Goal: Information Seeking & Learning: Learn about a topic

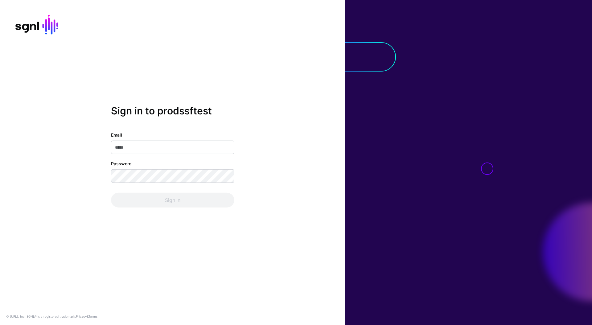
click at [180, 149] on input "Email" at bounding box center [172, 148] width 123 height 14
type input "**********"
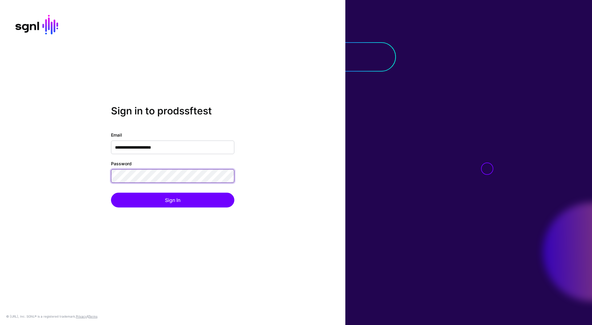
click at [111, 193] on button "Sign In" at bounding box center [172, 200] width 123 height 15
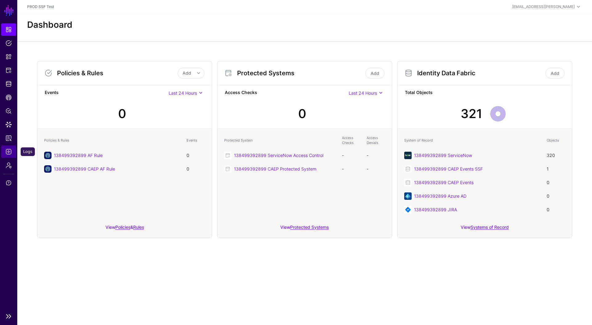
click at [6, 153] on span "Logs" at bounding box center [9, 152] width 6 height 6
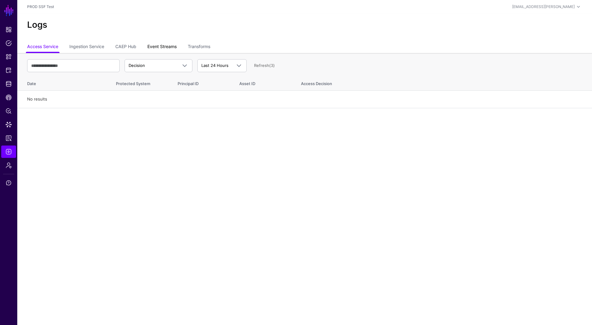
click at [163, 43] on link "Event Streams" at bounding box center [161, 47] width 29 height 12
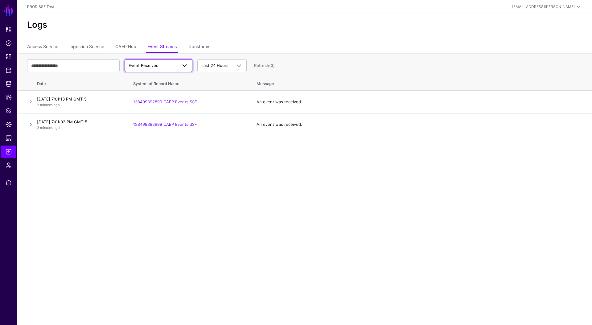
click at [167, 64] on span "Event Received" at bounding box center [153, 66] width 49 height 6
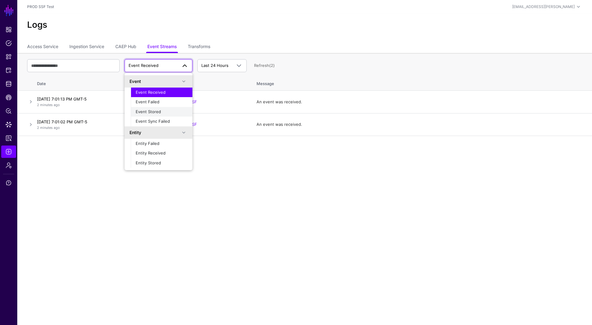
click at [165, 111] on div "Event Stored" at bounding box center [162, 112] width 52 height 6
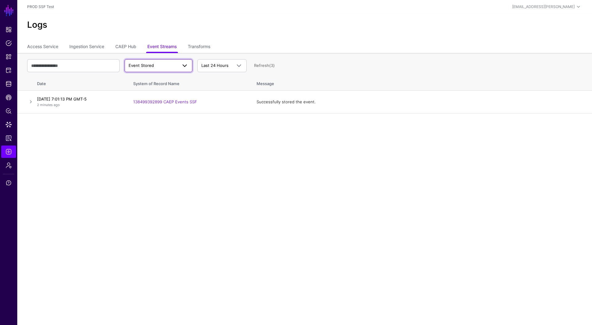
click at [155, 67] on span "Event Stored" at bounding box center [153, 66] width 49 height 6
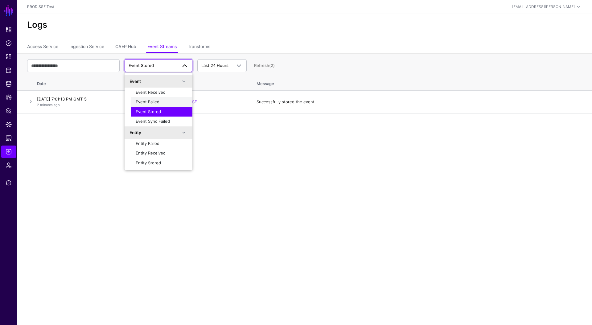
click at [156, 101] on span "Event Failed" at bounding box center [148, 101] width 24 height 5
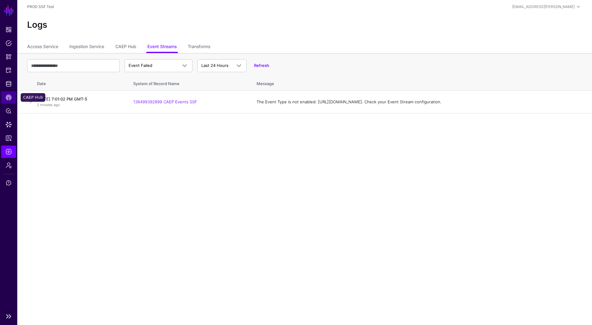
click at [6, 97] on span "CAEP Hub" at bounding box center [9, 97] width 6 height 6
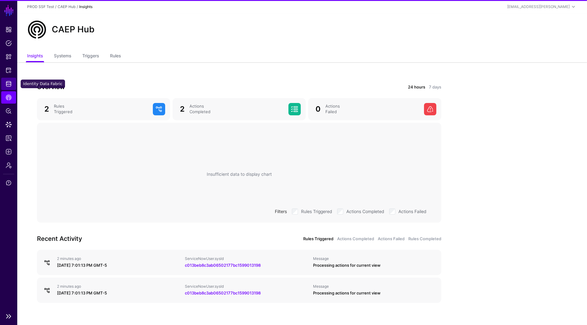
click at [12, 84] on link "Identity Data Fabric" at bounding box center [8, 84] width 15 height 12
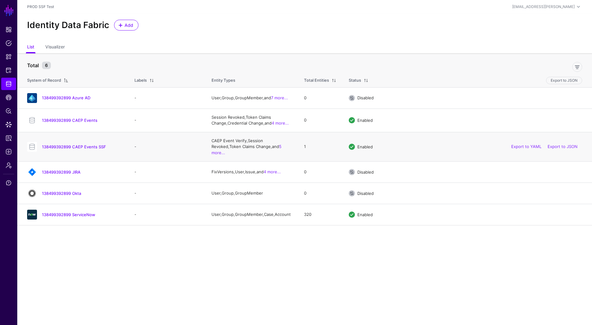
click at [66, 148] on div "138499392899 CAEP Events SSF" at bounding box center [75, 147] width 100 height 10
click at [67, 144] on link "138499392899 CAEP Events SSF" at bounding box center [74, 146] width 64 height 5
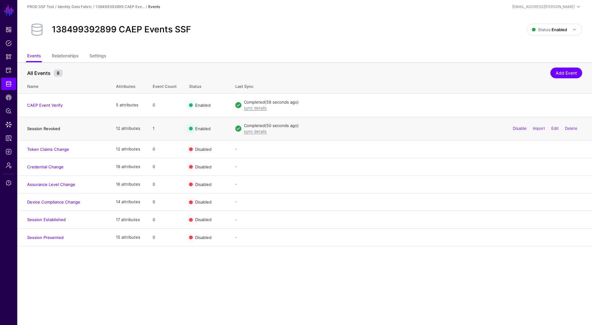
click at [50, 127] on link "Session Revoked" at bounding box center [43, 128] width 33 height 5
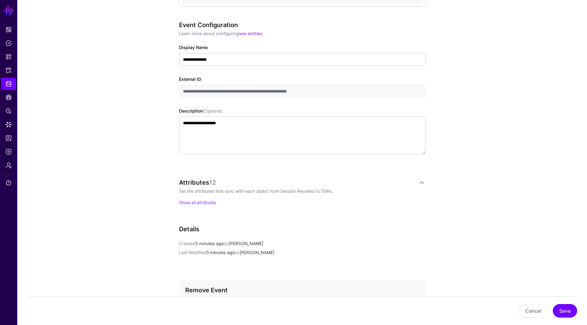
scroll to position [101, 0]
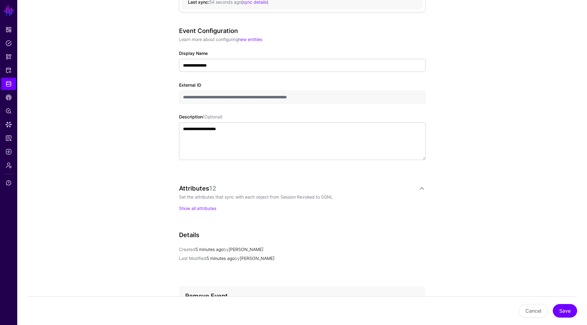
click at [191, 211] on p "Show all attributes" at bounding box center [302, 208] width 247 height 6
click at [191, 209] on link "Show all attributes" at bounding box center [197, 208] width 37 height 5
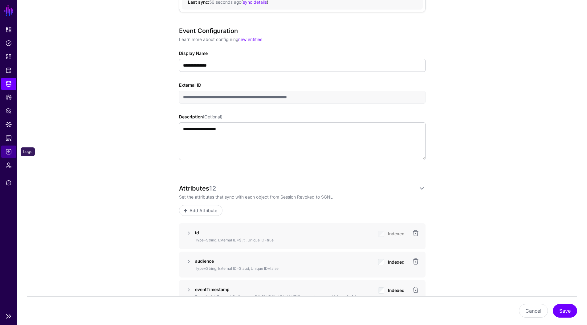
click at [14, 150] on link "Logs" at bounding box center [8, 151] width 15 height 12
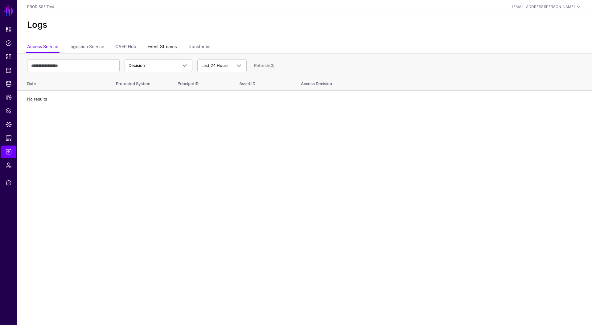
click at [152, 51] on link "Event Streams" at bounding box center [161, 47] width 29 height 12
click at [158, 69] on link "Event Received" at bounding box center [159, 65] width 68 height 13
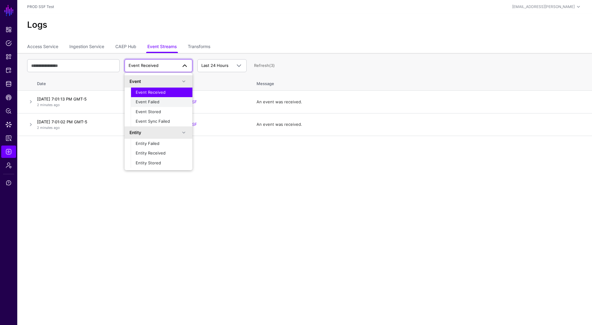
click at [155, 97] on button "Event Failed" at bounding box center [162, 102] width 62 height 10
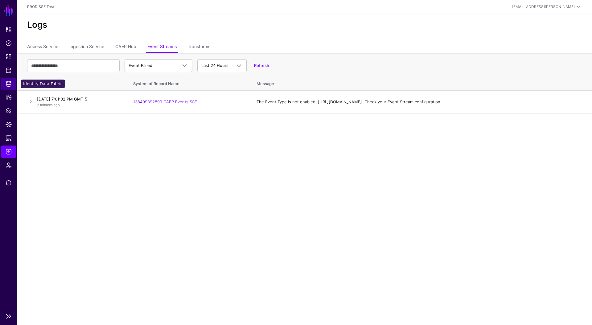
click at [11, 85] on span "Identity Data Fabric" at bounding box center [9, 84] width 6 height 6
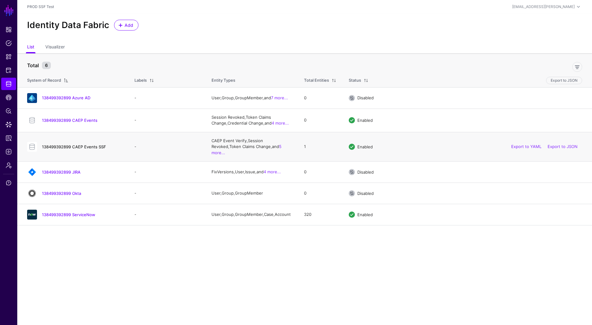
click at [69, 145] on link "138499392899 CAEP Events SSF" at bounding box center [74, 146] width 64 height 5
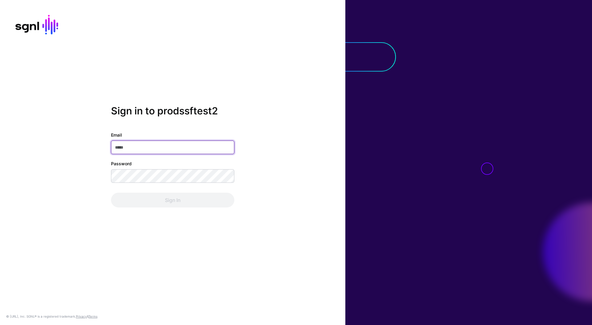
click at [127, 151] on input "Email" at bounding box center [172, 148] width 123 height 14
type input "**********"
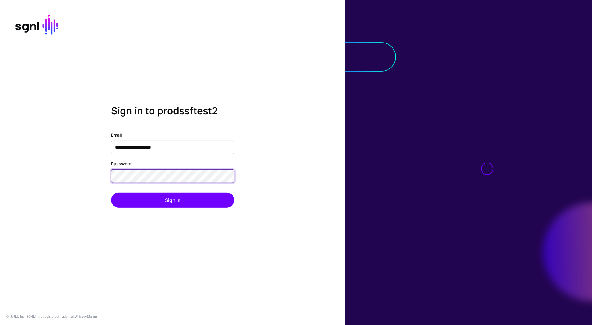
click at [111, 193] on button "Sign In" at bounding box center [172, 200] width 123 height 15
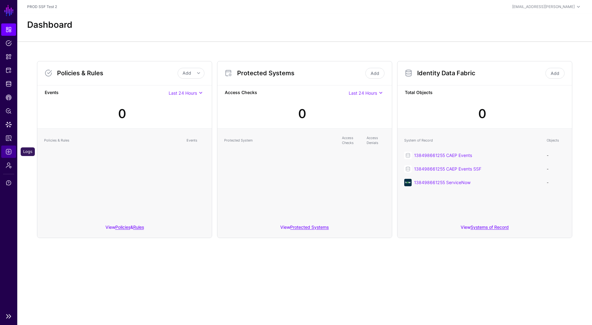
click at [8, 149] on span "Logs" at bounding box center [9, 152] width 6 height 6
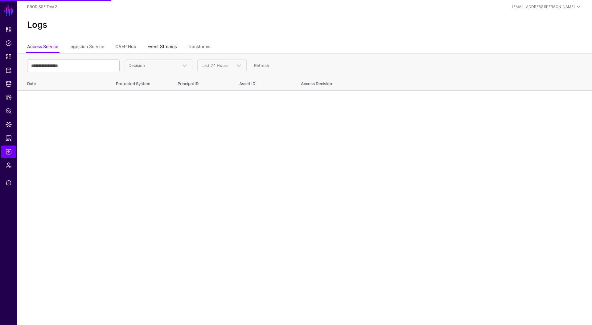
click at [172, 44] on link "Event Streams" at bounding box center [161, 47] width 29 height 12
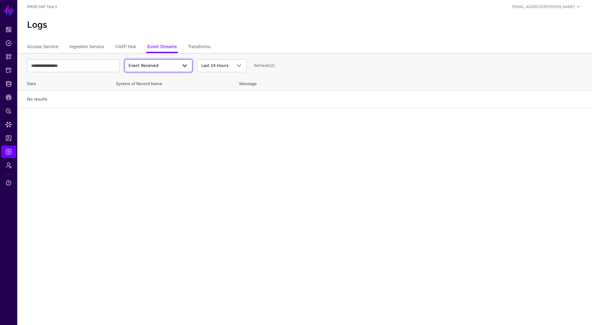
click at [166, 65] on span "Event Received" at bounding box center [153, 66] width 49 height 6
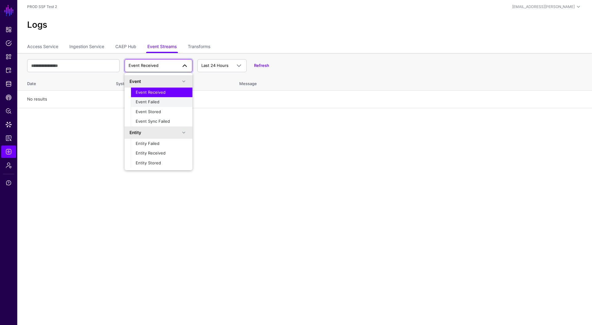
click at [159, 103] on div "Event Failed" at bounding box center [162, 102] width 52 height 6
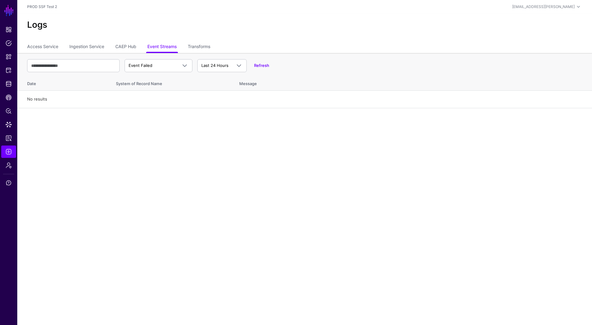
click at [265, 68] on div "Event Failed Event Event Received Event Failed Event Stored Event Sync Failed E…" at bounding box center [304, 66] width 555 height 18
click at [265, 68] on link "Refresh" at bounding box center [261, 65] width 15 height 5
click at [263, 66] on link "Refresh" at bounding box center [261, 65] width 15 height 5
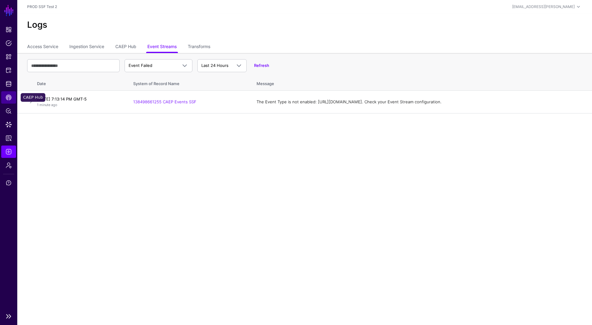
click at [6, 98] on span "CAEP Hub" at bounding box center [9, 97] width 6 height 6
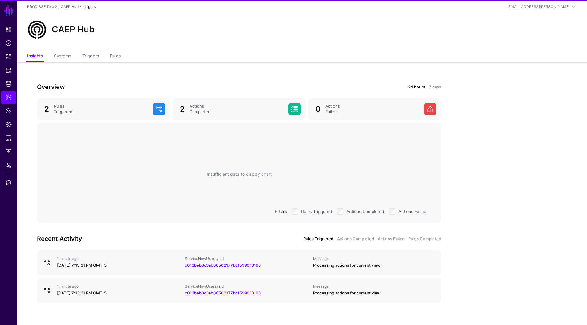
click at [109, 55] on ul "Insights Systems Triggers Rules" at bounding box center [302, 57] width 550 height 12
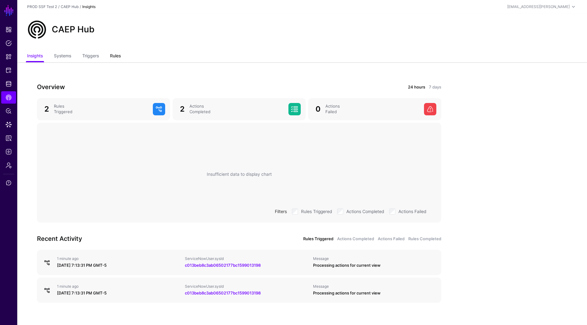
click at [116, 54] on link "Rules" at bounding box center [115, 57] width 11 height 12
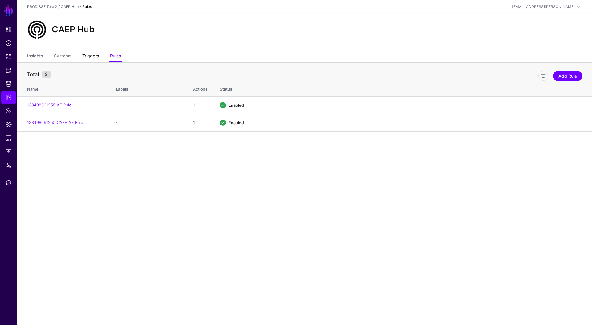
click at [97, 54] on link "Triggers" at bounding box center [90, 57] width 17 height 12
click at [29, 57] on link "Insights" at bounding box center [35, 57] width 16 height 12
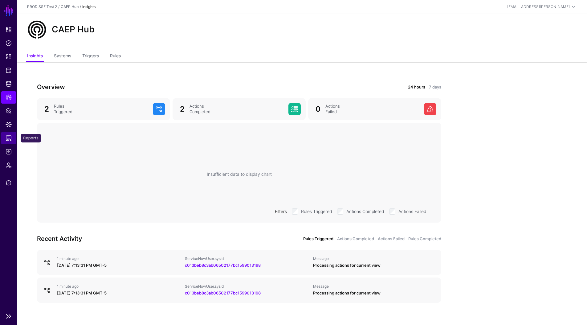
click at [9, 138] on span "Reports" at bounding box center [9, 138] width 6 height 6
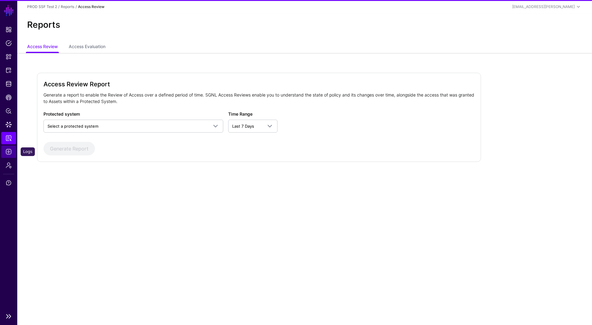
click at [8, 155] on link "Logs" at bounding box center [8, 151] width 15 height 12
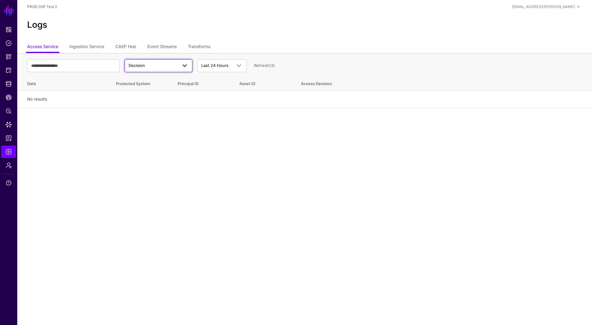
click at [166, 60] on link "Decision" at bounding box center [159, 65] width 68 height 13
click at [163, 47] on link "Event Streams" at bounding box center [161, 47] width 29 height 12
click at [161, 66] on span "Event Received" at bounding box center [153, 66] width 49 height 6
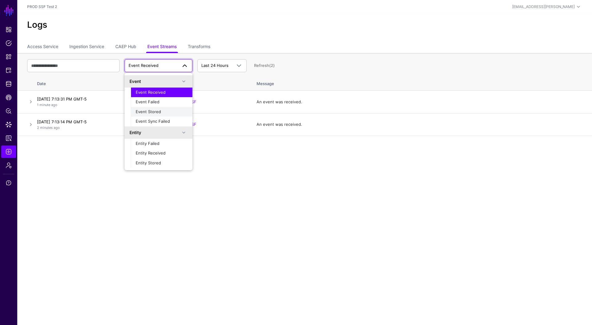
click at [153, 110] on span "Event Stored" at bounding box center [148, 111] width 25 height 5
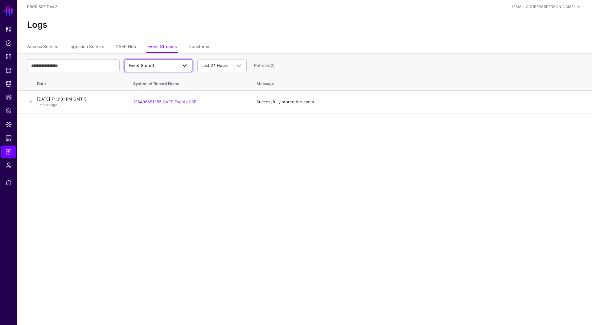
click at [130, 68] on span "Event Stored" at bounding box center [153, 66] width 49 height 6
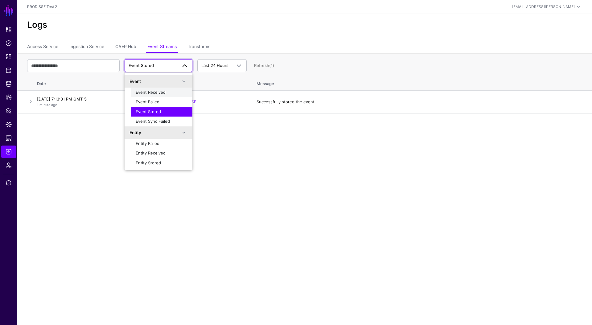
click at [142, 92] on span "Event Received" at bounding box center [151, 92] width 30 height 5
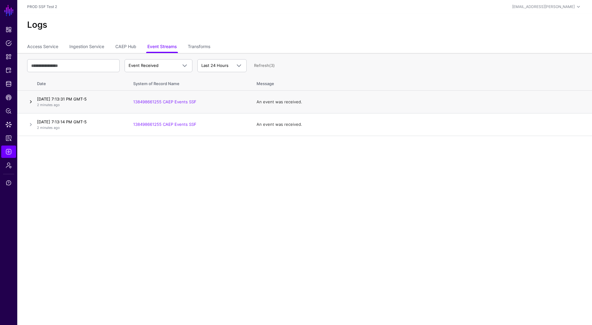
click at [31, 101] on link at bounding box center [30, 101] width 7 height 7
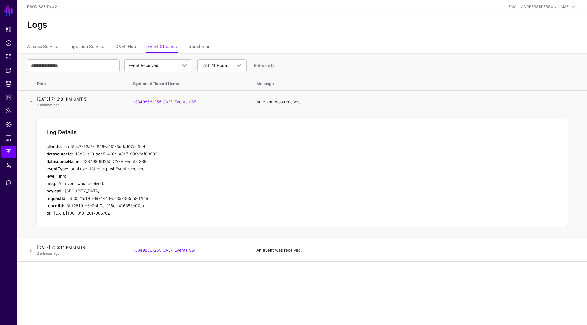
scroll to position [7, 0]
drag, startPoint x: 167, startPoint y: 258, endPoint x: 63, endPoint y: 186, distance: 126.2
click at [63, 187] on div "payload: eyJhbGciOiJSUzI1NiIsImtpZCI6IlJZbU9ZUnBnVXg1dEFsN2hPWTB1ZjB3MWY1MW1ZdX…" at bounding box center [170, 190] width 247 height 7
copy div "eyJhbGciOiJSUzI1NiIsImtpZCI6IlJZbU9ZUnBnVXg1dEFsN2hPWTB1ZjB3MWY1MW1ZdXBFMkdXVmc…"
click at [31, 98] on link at bounding box center [30, 101] width 7 height 7
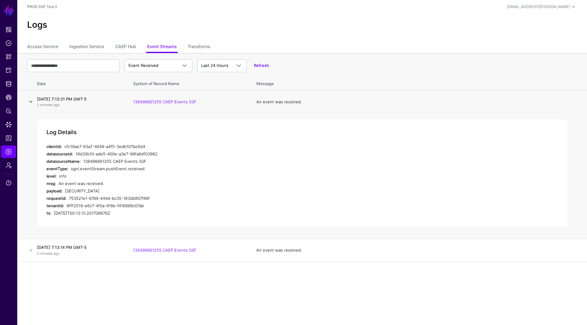
scroll to position [0, 0]
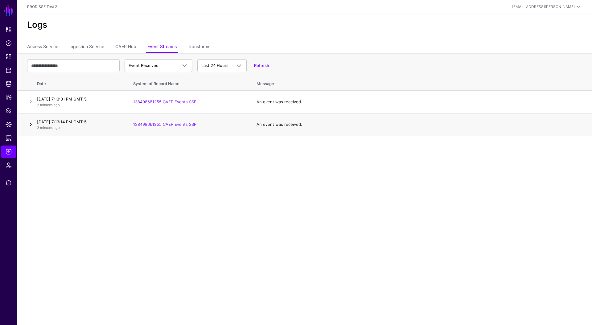
click at [33, 125] on link at bounding box center [30, 124] width 7 height 7
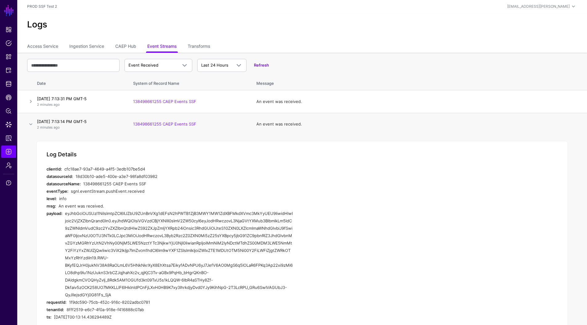
scroll to position [7, 0]
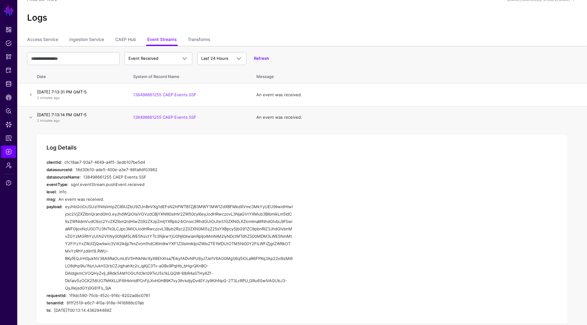
drag, startPoint x: 121, startPoint y: 284, endPoint x: 65, endPoint y: 205, distance: 96.9
click at [65, 205] on div "payload: eyJhbGciOiJSUzI1NiIsImtpZCI6IlJZbU9ZUnBnVXg1dEFsN2hPWTB1ZjB3MWY1MW1ZdX…" at bounding box center [170, 247] width 247 height 89
copy div "eyJhbGciOiJSUzI1NiIsImtpZCI6IlJZbU9ZUnBnVXg1dEFsN2hPWTB1ZjB3MWY1MW1ZdXBFMkdXVmc…"
click at [11, 79] on link "Identity Data Fabric" at bounding box center [8, 84] width 15 height 12
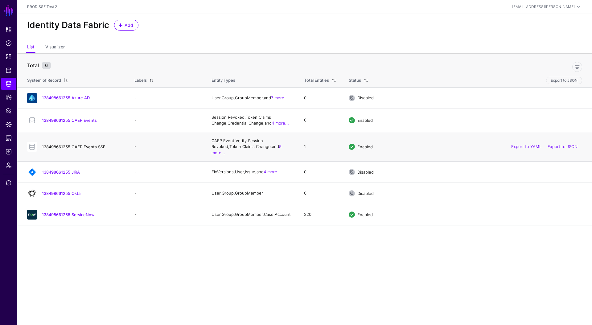
click at [92, 145] on link "138498661255 CAEP Events SSF" at bounding box center [73, 146] width 63 height 5
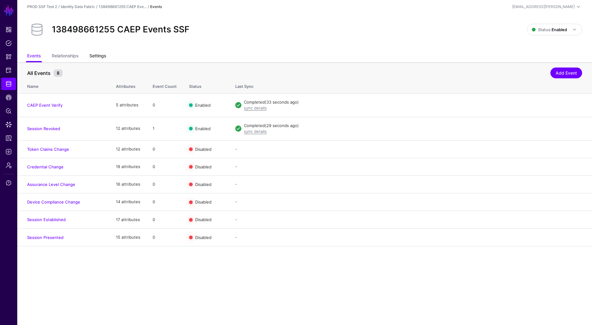
click at [102, 57] on link "Settings" at bounding box center [97, 57] width 17 height 12
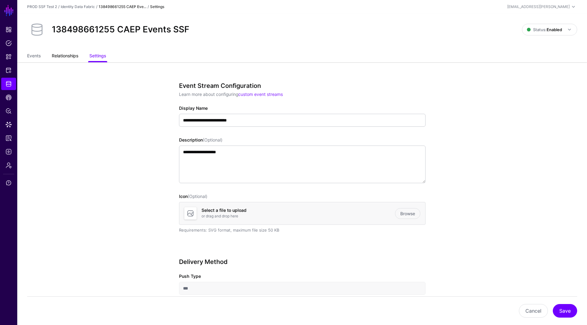
click at [75, 54] on link "Relationships" at bounding box center [65, 57] width 27 height 12
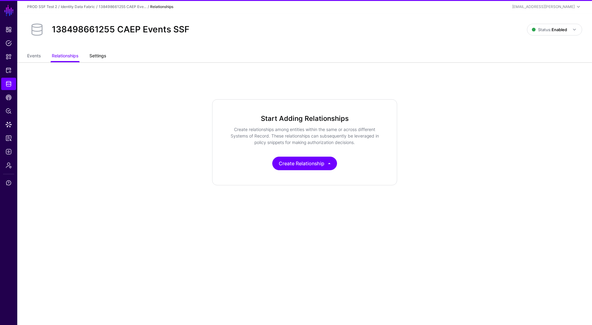
click at [99, 56] on link "Settings" at bounding box center [97, 57] width 17 height 12
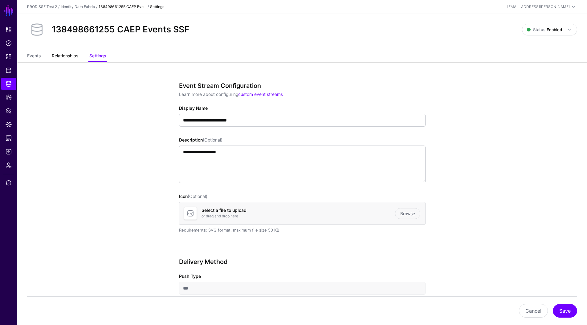
click at [66, 55] on link "Relationships" at bounding box center [65, 57] width 27 height 12
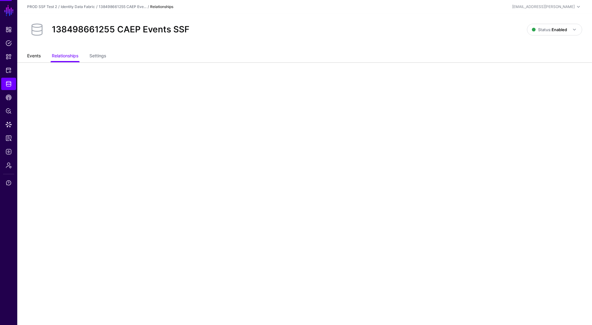
click at [29, 57] on link "Events" at bounding box center [34, 57] width 14 height 12
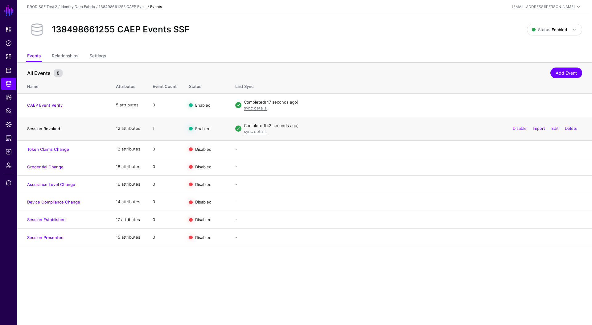
click at [57, 129] on link "Session Revoked" at bounding box center [43, 128] width 33 height 5
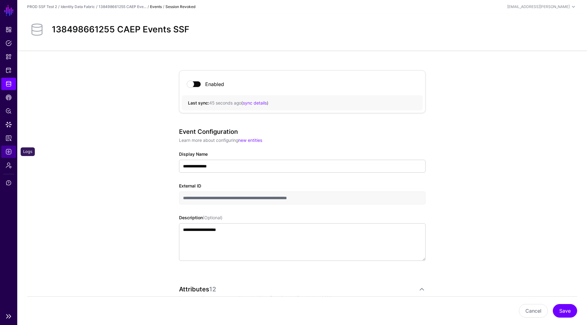
click at [6, 156] on link "Logs" at bounding box center [8, 151] width 15 height 12
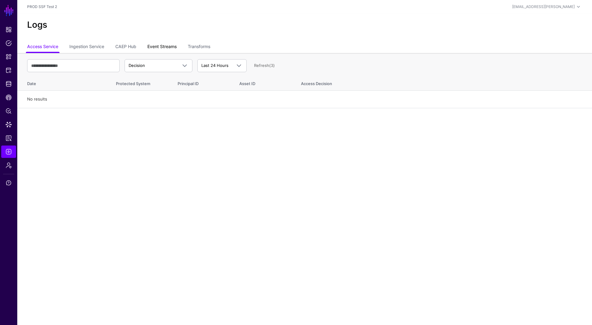
click at [154, 49] on link "Event Streams" at bounding box center [161, 47] width 29 height 12
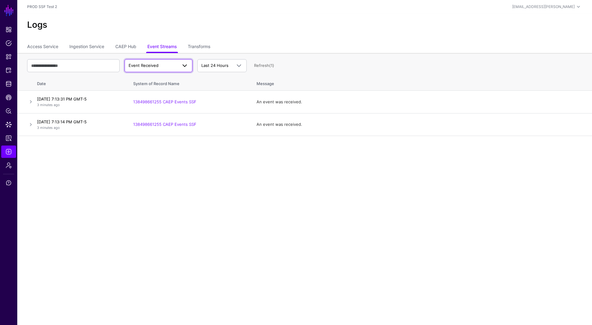
click at [154, 67] on span "Event Received" at bounding box center [144, 65] width 30 height 5
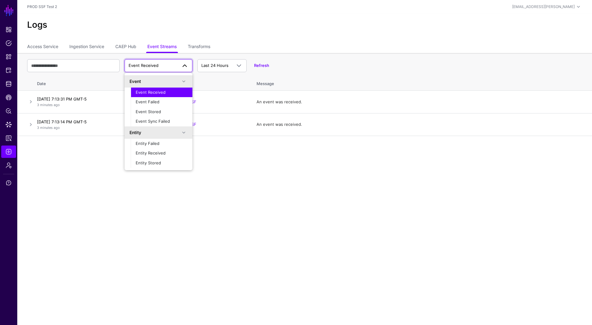
drag, startPoint x: 242, startPoint y: 177, endPoint x: 215, endPoint y: 138, distance: 46.9
click at [242, 177] on main "SGNL Dashboard Policies Snippets Protected Systems Identity Data Fabric CAEP Hu…" at bounding box center [296, 162] width 592 height 325
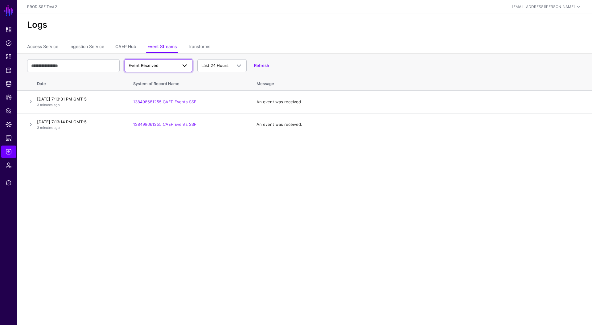
click at [170, 67] on span "Event Received" at bounding box center [153, 66] width 49 height 6
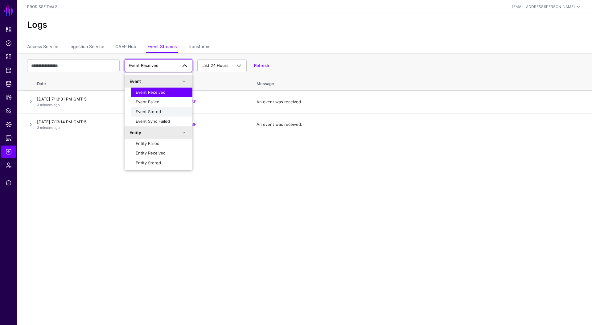
click at [166, 113] on div "Event Stored" at bounding box center [162, 112] width 52 height 6
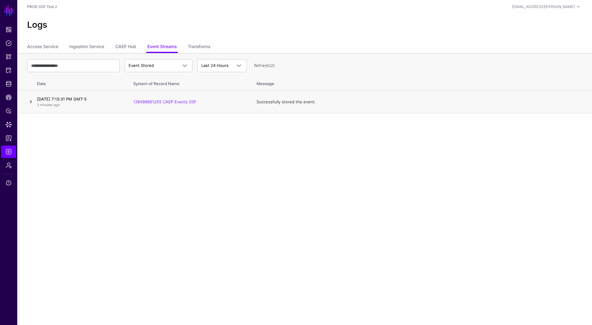
click at [27, 101] on link at bounding box center [30, 101] width 7 height 7
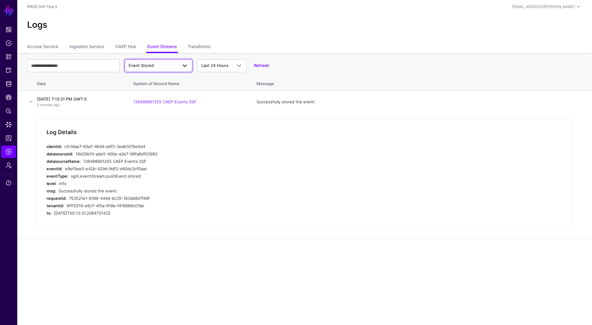
click at [168, 67] on span "Event Stored" at bounding box center [153, 66] width 49 height 6
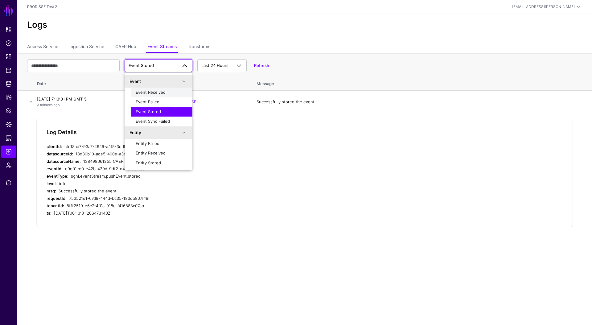
click at [160, 90] on span "Event Received" at bounding box center [151, 92] width 30 height 5
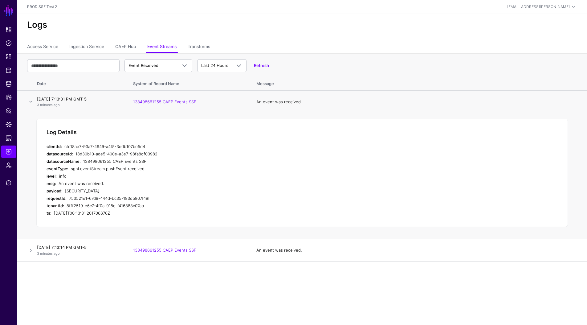
scroll to position [11, 0]
click at [34, 98] on link at bounding box center [30, 101] width 7 height 7
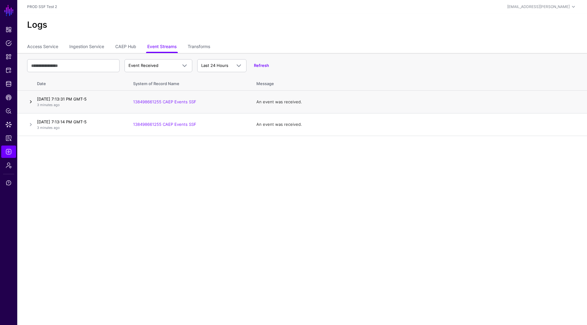
scroll to position [0, 0]
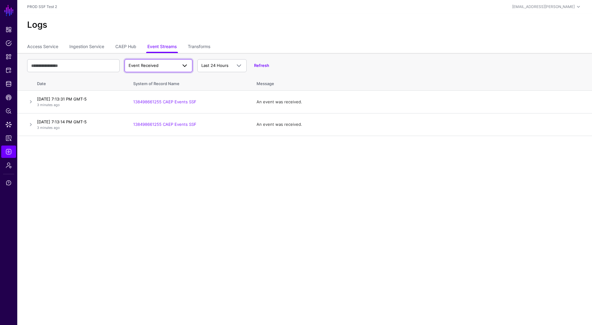
click at [182, 63] on span at bounding box center [184, 65] width 7 height 7
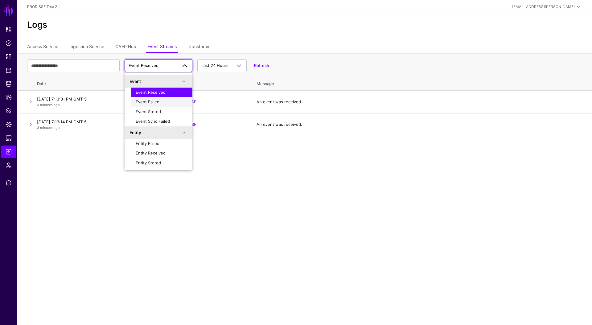
click at [155, 103] on span "Event Failed" at bounding box center [148, 101] width 24 height 5
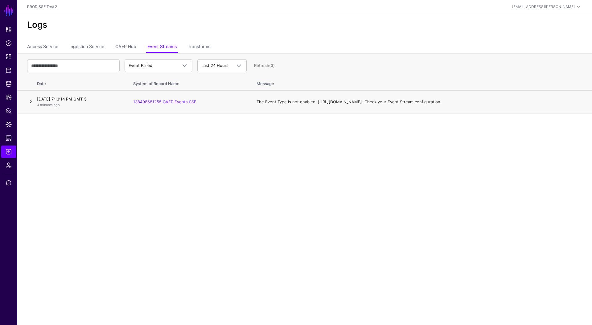
click at [32, 102] on link at bounding box center [30, 101] width 7 height 7
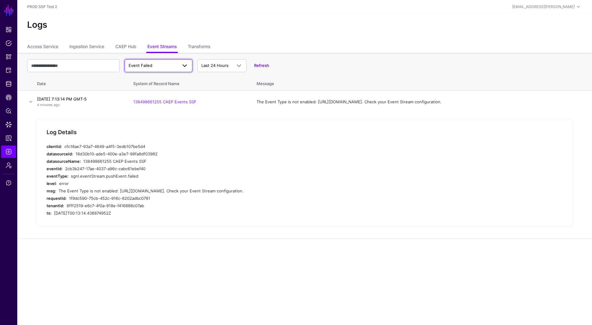
click at [156, 64] on span "Event Failed" at bounding box center [153, 66] width 49 height 6
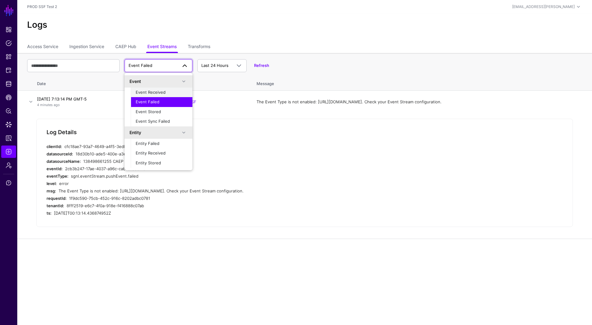
click at [151, 91] on span "Event Received" at bounding box center [151, 92] width 30 height 5
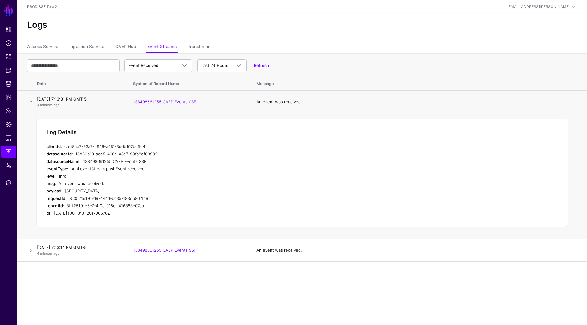
scroll to position [11, 0]
click at [31, 254] on link at bounding box center [30, 250] width 7 height 7
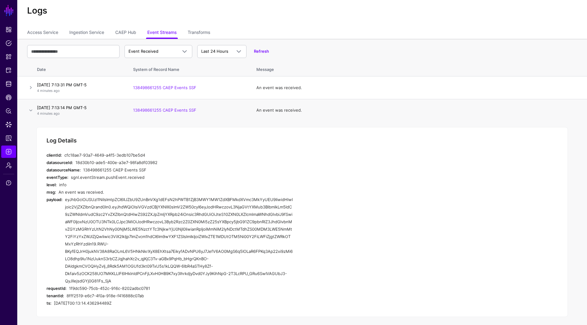
scroll to position [18, 0]
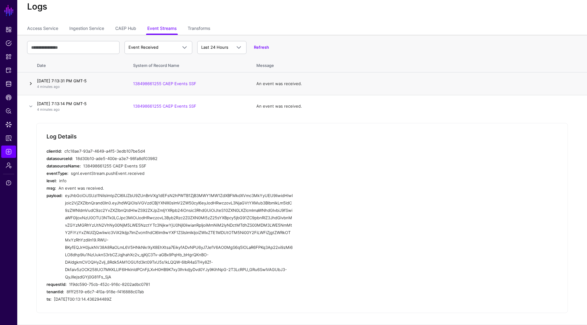
click at [32, 85] on link at bounding box center [30, 83] width 7 height 7
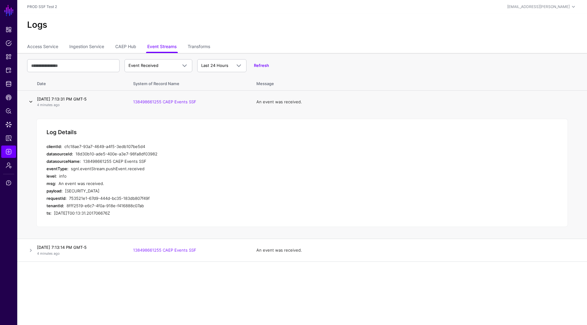
scroll to position [11, 0]
click at [29, 254] on link at bounding box center [30, 250] width 7 height 7
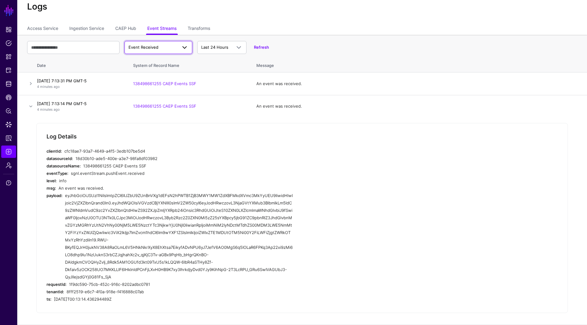
click at [158, 50] on span "Event Received" at bounding box center [153, 47] width 49 height 6
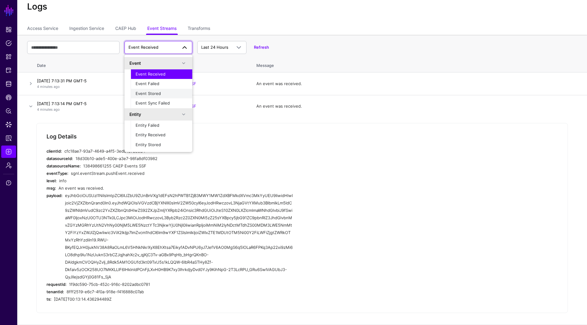
click at [160, 92] on div "Event Stored" at bounding box center [162, 94] width 52 height 6
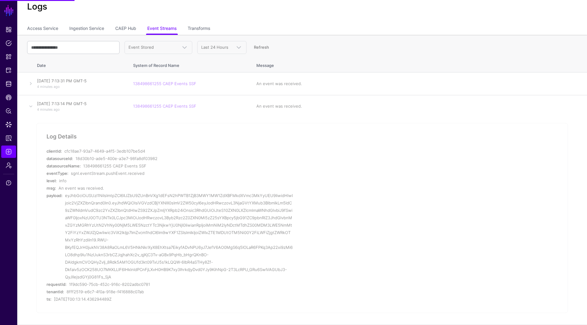
scroll to position [0, 0]
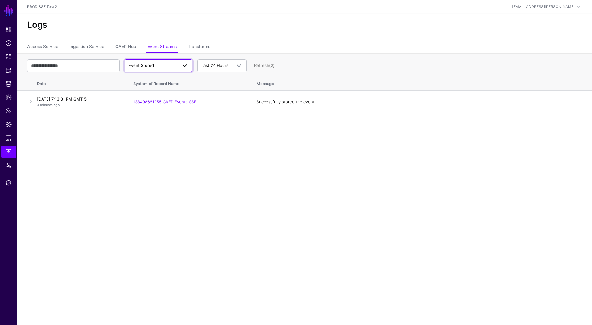
click at [170, 63] on span "Event Stored" at bounding box center [153, 66] width 49 height 6
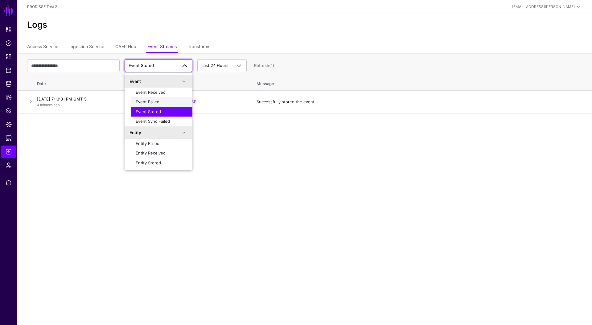
click at [144, 98] on button "Event Failed" at bounding box center [162, 102] width 62 height 10
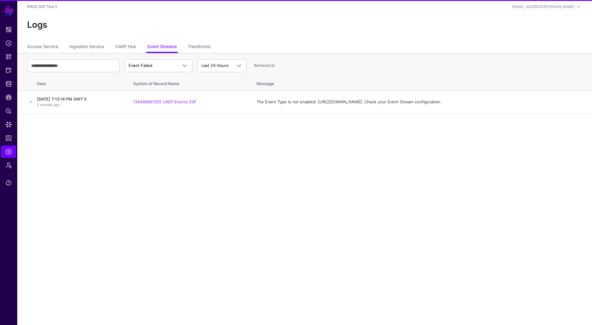
click at [30, 102] on link at bounding box center [30, 101] width 7 height 7
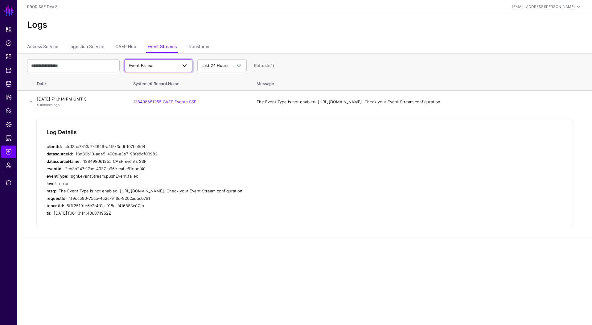
click at [161, 63] on span "Event Failed" at bounding box center [153, 66] width 49 height 6
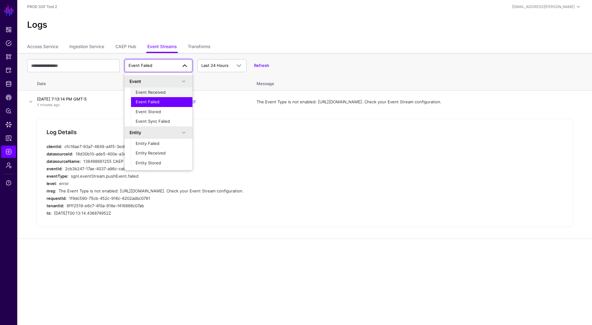
click at [157, 93] on span "Event Received" at bounding box center [151, 92] width 30 height 5
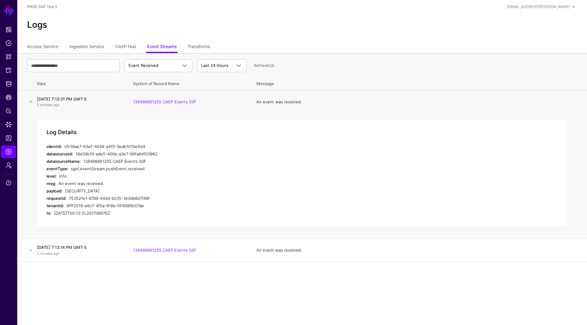
scroll to position [11, 0]
click at [33, 254] on link at bounding box center [30, 250] width 7 height 7
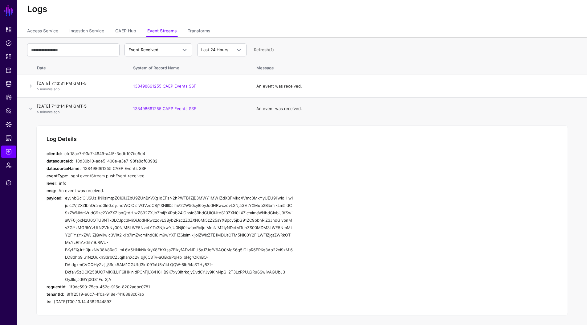
scroll to position [18, 0]
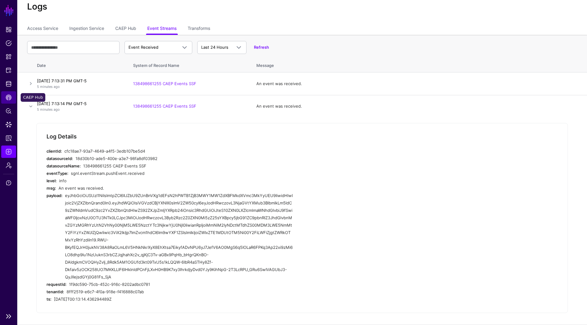
click at [13, 96] on link "CAEP Hub" at bounding box center [8, 97] width 15 height 12
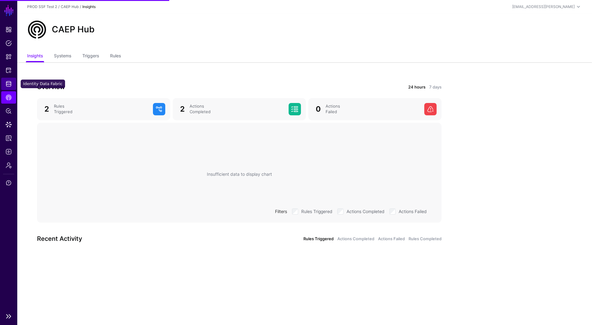
click at [6, 84] on span "Identity Data Fabric" at bounding box center [9, 84] width 6 height 6
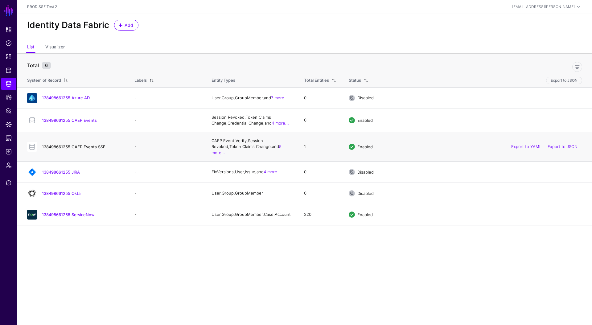
click at [79, 144] on link "138498661255 CAEP Events SSF" at bounding box center [73, 146] width 63 height 5
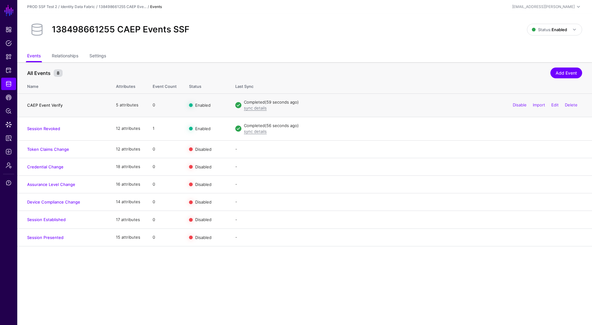
click at [53, 107] on link "CAEP Event Verify" at bounding box center [44, 105] width 35 height 5
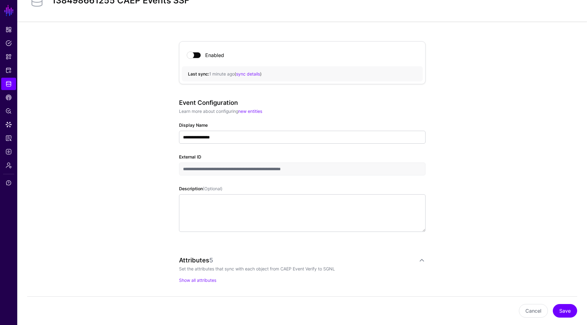
scroll to position [104, 0]
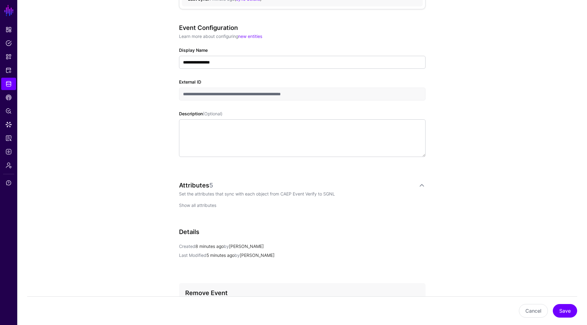
click at [207, 206] on link "Show all attributes" at bounding box center [197, 205] width 37 height 5
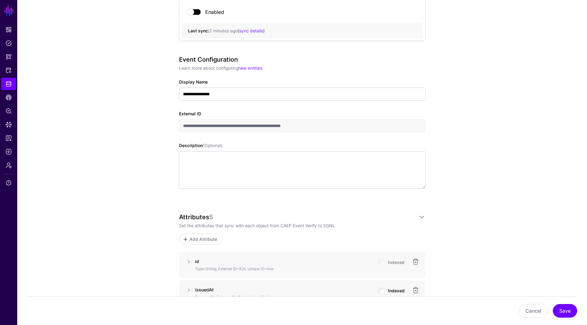
scroll to position [72, 0]
click at [2, 147] on link "Logs" at bounding box center [8, 151] width 15 height 12
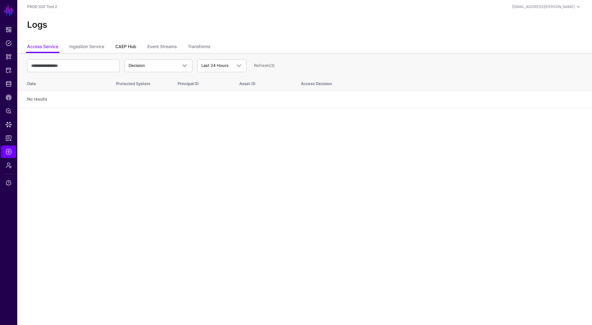
click at [122, 48] on link "CAEP Hub" at bounding box center [125, 47] width 21 height 12
click at [157, 46] on link "Event Streams" at bounding box center [161, 47] width 29 height 12
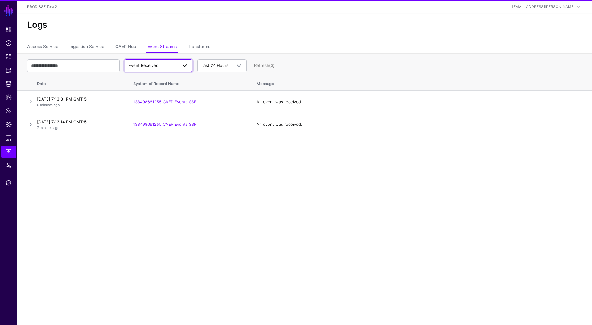
click at [153, 69] on span "Event Received" at bounding box center [159, 65] width 60 height 7
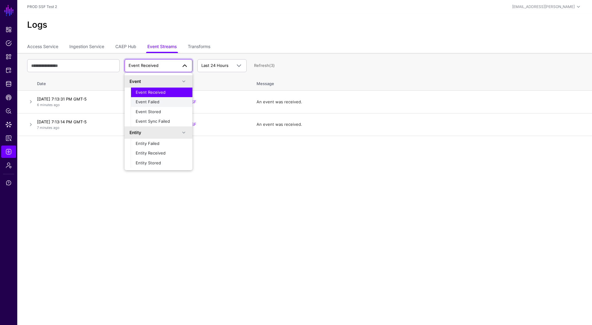
click at [157, 102] on span "Event Failed" at bounding box center [148, 101] width 24 height 5
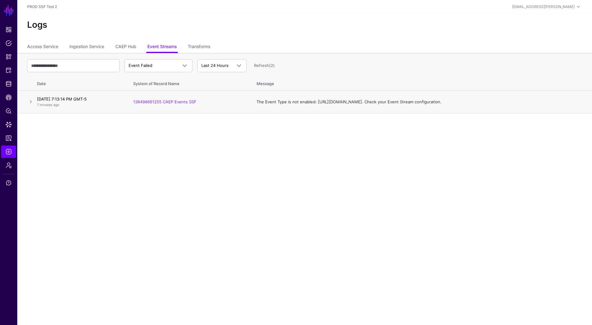
click at [296, 106] on td "The Event Type is not enabled: https://schemas.openid.net/secevent/ssf/event-ty…" at bounding box center [421, 102] width 342 height 23
click at [291, 101] on td "The Event Type is not enabled: https://schemas.openid.net/secevent/ssf/event-ty…" at bounding box center [421, 102] width 342 height 23
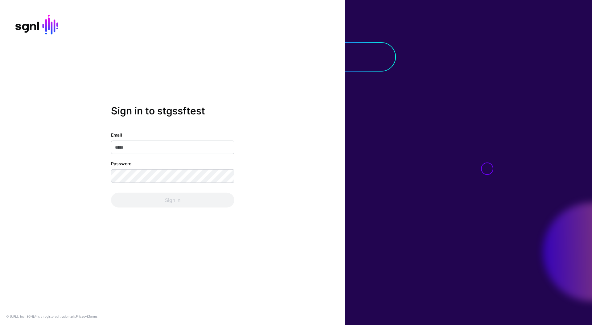
click at [141, 149] on input "Email" at bounding box center [172, 148] width 123 height 14
type input "**********"
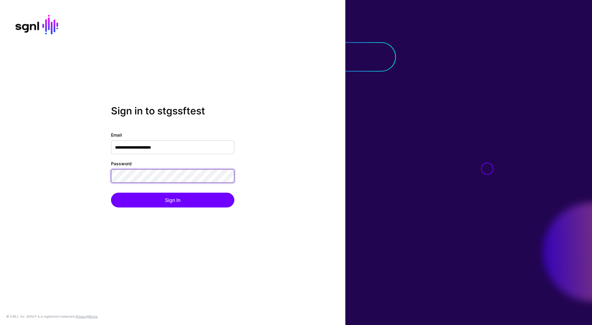
click at [111, 193] on button "Sign In" at bounding box center [172, 200] width 123 height 15
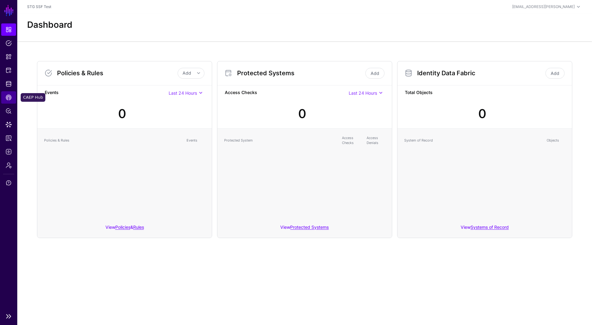
click at [10, 95] on span "CAEP Hub" at bounding box center [9, 97] width 6 height 6
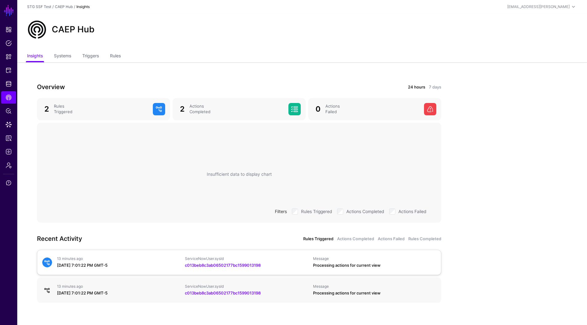
click at [88, 265] on div "August 11, 2025 at 7:01:22 PM GMT-5" at bounding box center [118, 265] width 123 height 6
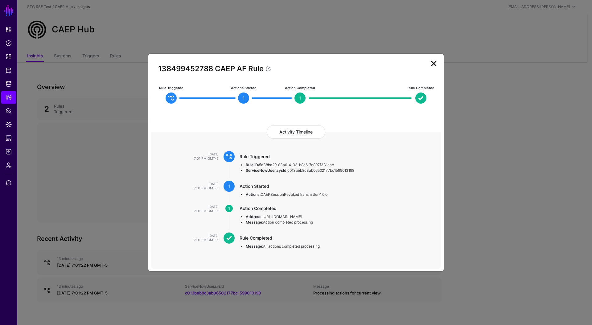
click at [526, 151] on ngb-modal-window "138499452788 CAEP AF Rule Rule Triggered Actions Started 1 Action Completed 1 R…" at bounding box center [296, 162] width 592 height 325
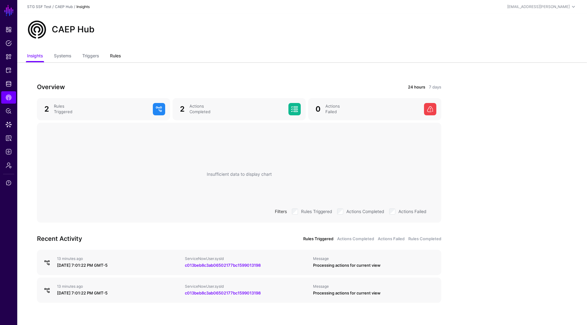
click at [117, 55] on link "Rules" at bounding box center [115, 57] width 11 height 12
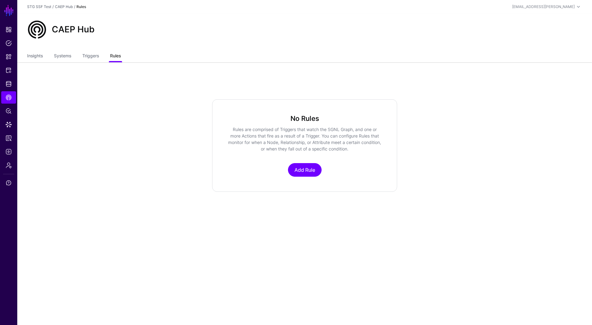
click at [117, 55] on link "Rules" at bounding box center [115, 57] width 11 height 12
click at [95, 55] on link "Triggers" at bounding box center [90, 57] width 17 height 12
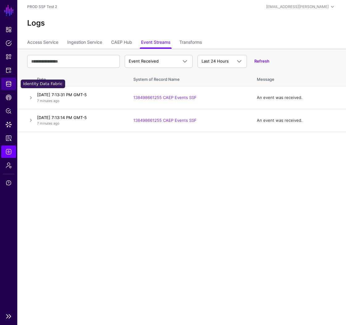
click at [10, 85] on span "Identity Data Fabric" at bounding box center [9, 84] width 6 height 6
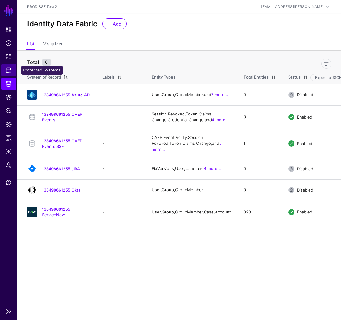
click at [10, 70] on span "Protected Systems" at bounding box center [9, 70] width 6 height 6
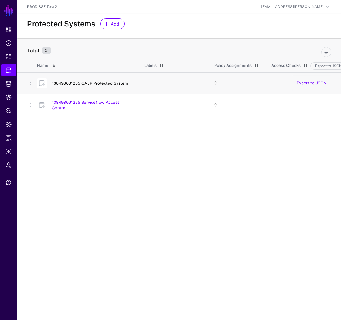
click at [90, 84] on link "138498661255 CAEP Protected System" at bounding box center [90, 83] width 76 height 5
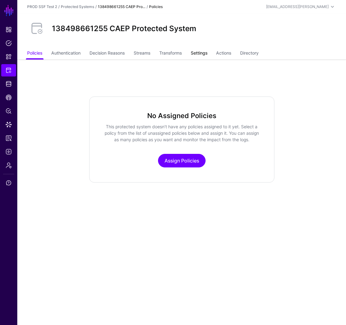
click at [205, 53] on link "Settings" at bounding box center [198, 54] width 17 height 12
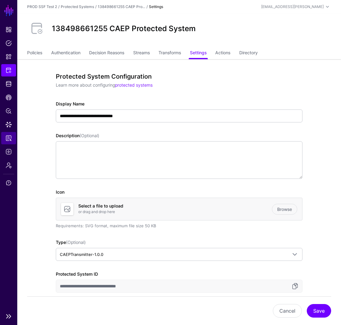
click at [9, 138] on span "Reports" at bounding box center [9, 138] width 6 height 6
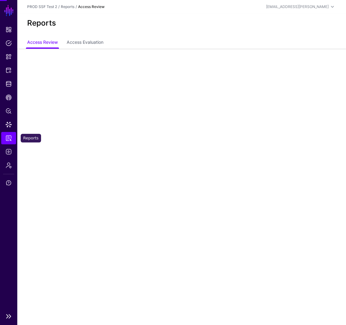
click at [9, 138] on span "Reports" at bounding box center [9, 138] width 6 height 6
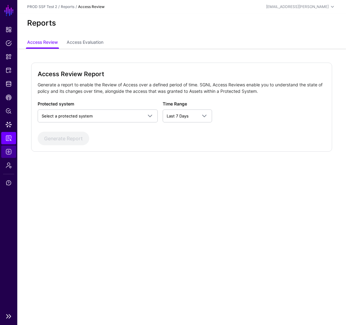
click at [2, 155] on link "Logs" at bounding box center [8, 151] width 15 height 12
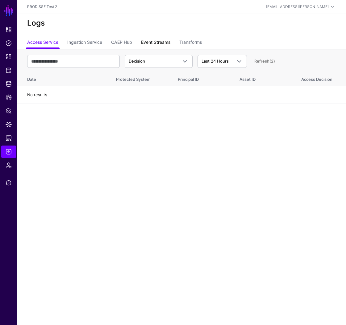
click at [151, 42] on link "Event Streams" at bounding box center [155, 43] width 29 height 12
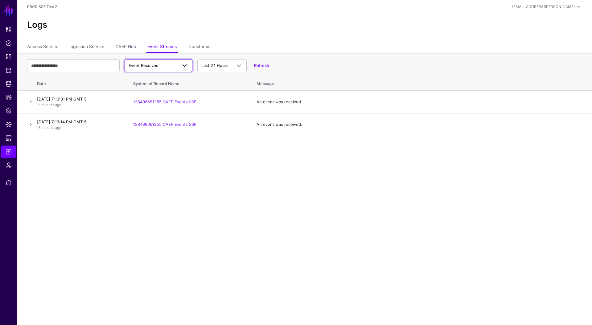
click at [177, 66] on span at bounding box center [182, 65] width 11 height 7
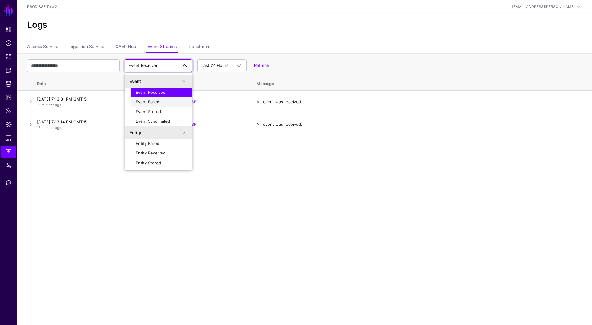
click at [152, 100] on span "Event Failed" at bounding box center [148, 101] width 24 height 5
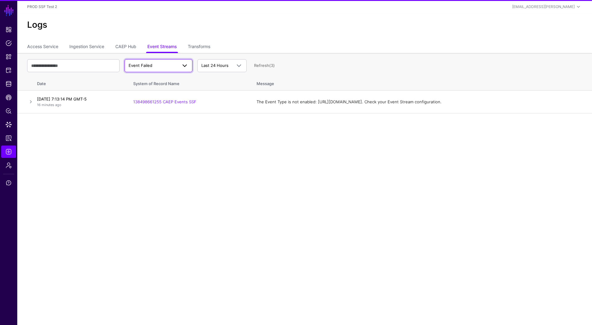
click at [176, 67] on span "Event Failed" at bounding box center [153, 66] width 49 height 6
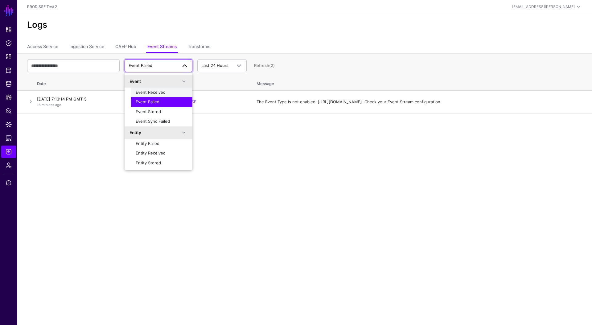
click at [164, 90] on span "Event Received" at bounding box center [151, 92] width 30 height 5
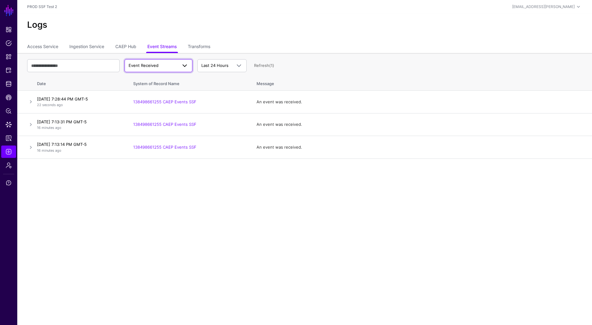
click at [166, 67] on span "Event Received" at bounding box center [153, 66] width 49 height 6
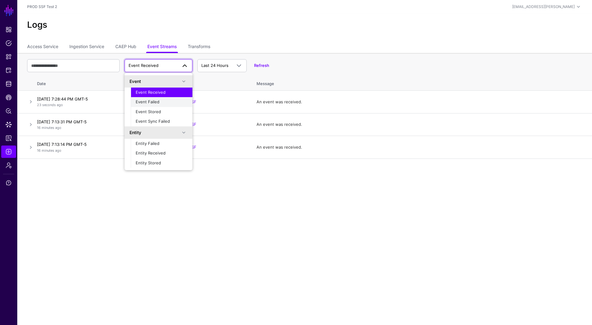
click at [153, 98] on button "Event Failed" at bounding box center [162, 102] width 62 height 10
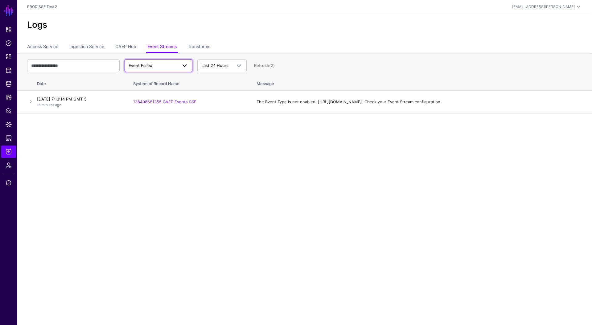
click at [173, 67] on span "Event Failed" at bounding box center [153, 66] width 49 height 6
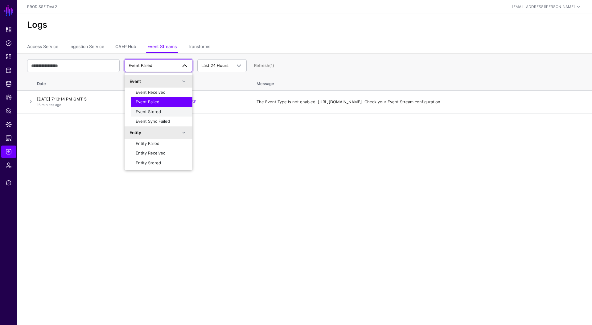
click at [159, 109] on span "Event Stored" at bounding box center [148, 111] width 25 height 5
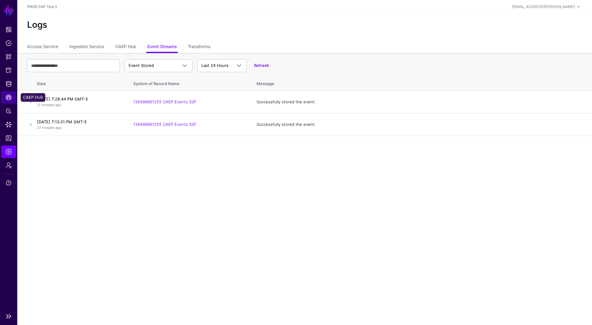
click at [9, 93] on link "CAEP Hub" at bounding box center [8, 97] width 15 height 12
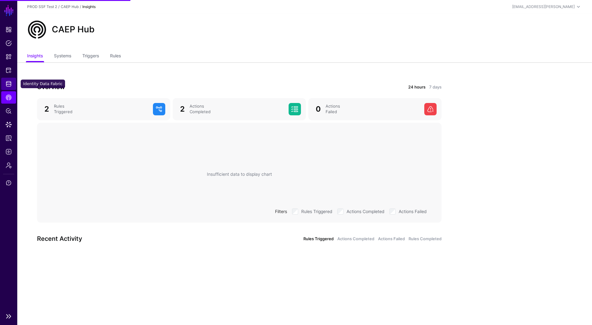
click at [6, 86] on span "Identity Data Fabric" at bounding box center [9, 84] width 6 height 6
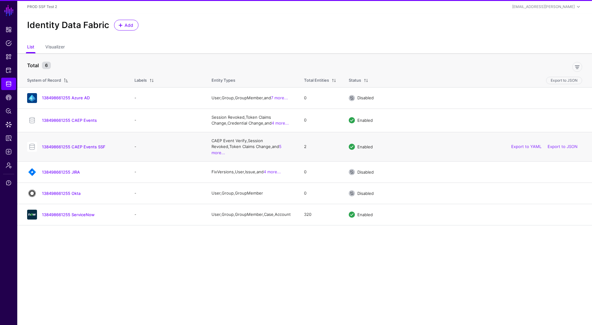
click at [57, 148] on div "138498661255 CAEP Events SSF" at bounding box center [75, 147] width 100 height 10
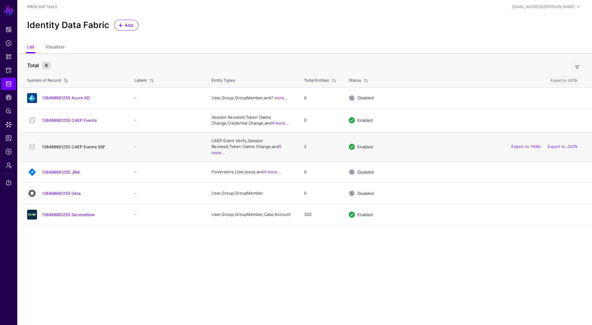
click at [58, 145] on link "138498661255 CAEP Events SSF" at bounding box center [73, 146] width 63 height 5
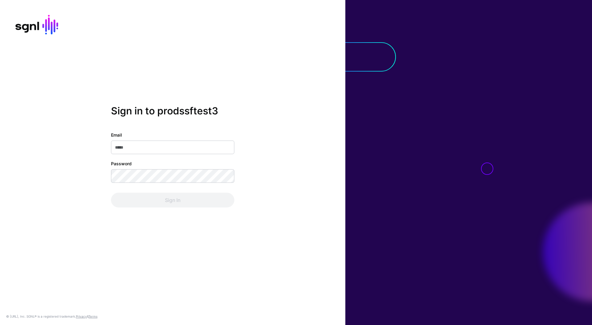
click at [199, 144] on input "Email" at bounding box center [172, 148] width 123 height 14
type input "**********"
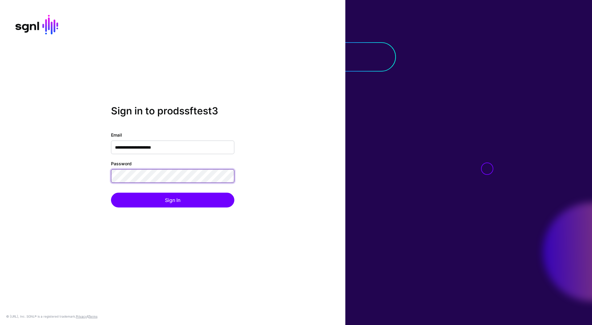
click at [111, 193] on button "Sign In" at bounding box center [172, 200] width 123 height 15
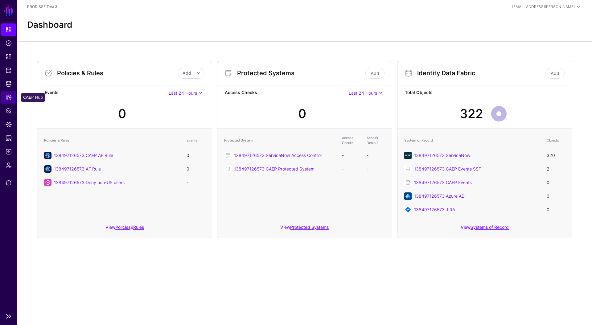
click at [11, 97] on span "CAEP Hub" at bounding box center [9, 97] width 6 height 6
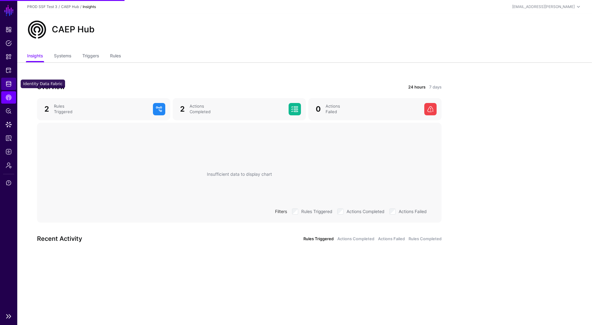
click at [3, 87] on link "Identity Data Fabric" at bounding box center [8, 84] width 15 height 12
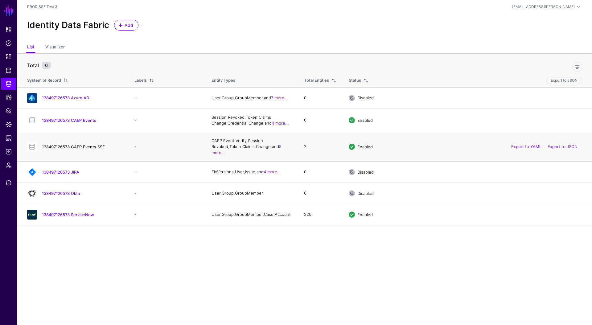
click at [84, 144] on link "138497126573 CAEP Events SSF" at bounding box center [73, 146] width 63 height 5
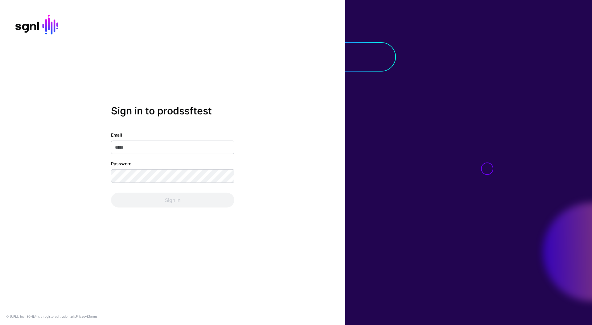
click at [183, 148] on input "Email" at bounding box center [172, 148] width 123 height 14
type input "**********"
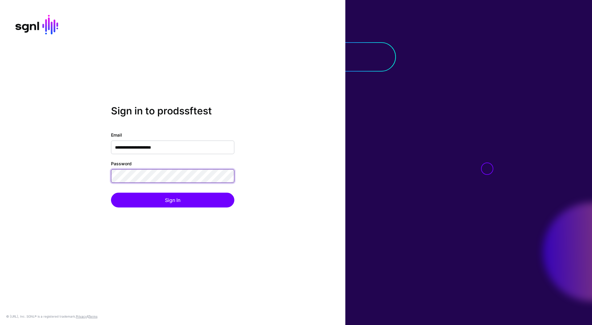
click at [111, 193] on button "Sign In" at bounding box center [172, 200] width 123 height 15
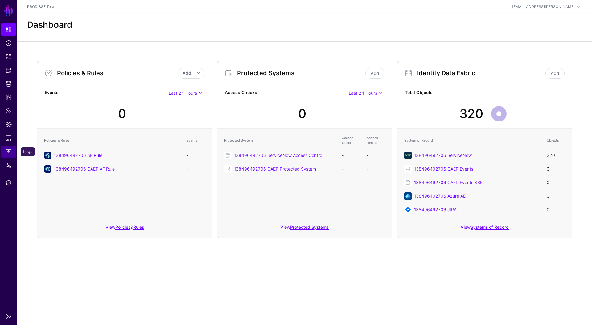
click at [8, 149] on span "Logs" at bounding box center [9, 152] width 6 height 6
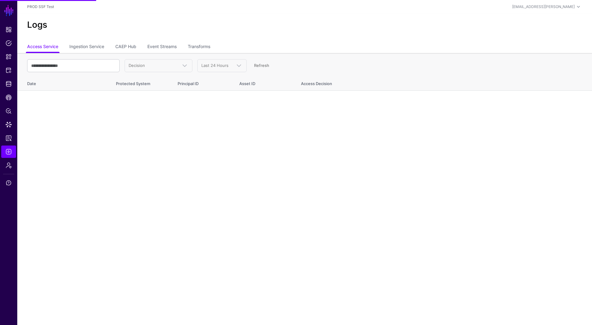
click at [178, 47] on ul "Access Service Ingestion Service CAEP Hub Event Streams Transforms" at bounding box center [304, 47] width 555 height 12
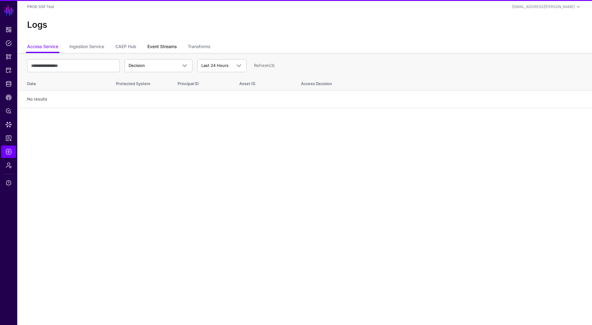
click at [171, 47] on link "Event Streams" at bounding box center [161, 47] width 29 height 12
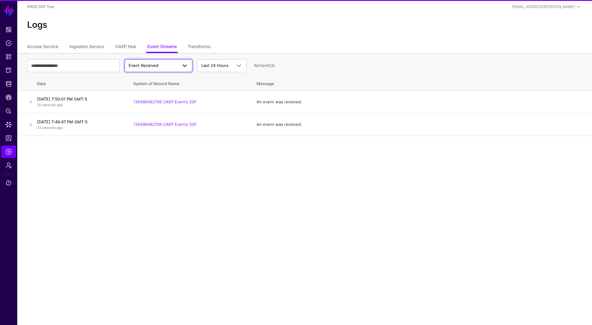
click at [166, 68] on span "Event Received" at bounding box center [153, 66] width 49 height 6
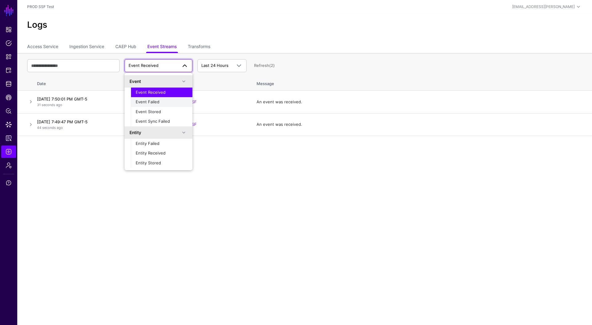
click at [154, 105] on button "Event Failed" at bounding box center [162, 102] width 62 height 10
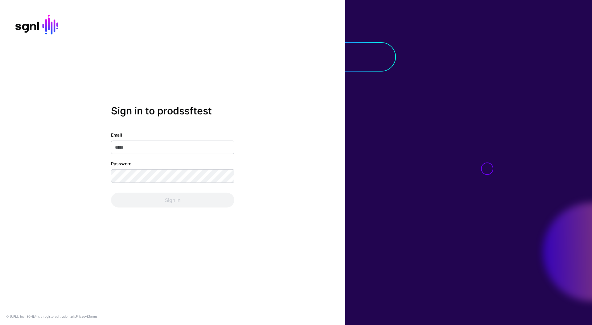
click at [179, 144] on input "Email" at bounding box center [172, 148] width 123 height 14
type input "**********"
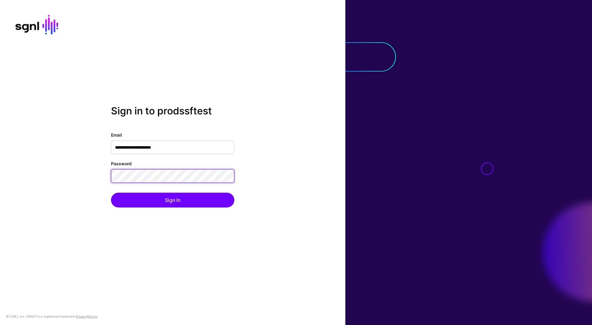
click at [111, 193] on button "Sign In" at bounding box center [172, 200] width 123 height 15
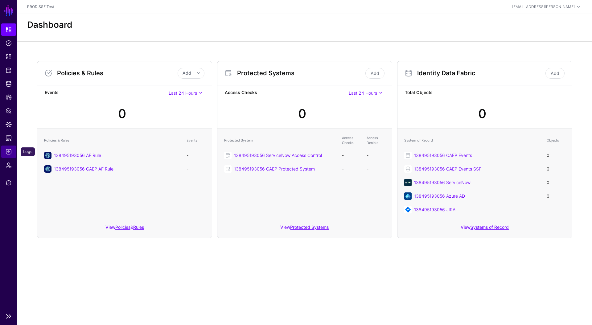
click at [12, 153] on link "Logs" at bounding box center [8, 151] width 15 height 12
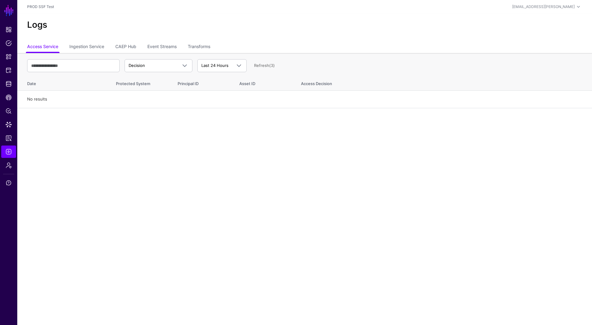
click at [148, 46] on ul "Access Service Ingestion Service CAEP Hub Event Streams Transforms" at bounding box center [304, 47] width 555 height 12
click at [156, 47] on link "Event Streams" at bounding box center [161, 47] width 29 height 12
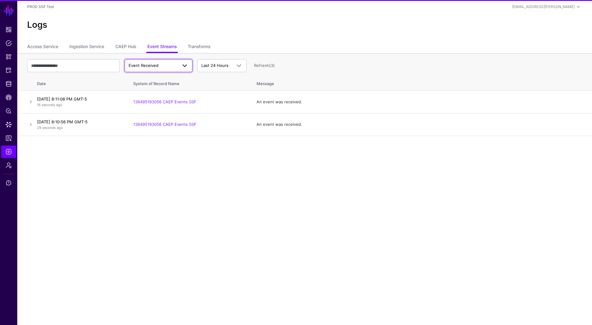
click at [164, 70] on link "Event Received" at bounding box center [159, 65] width 68 height 13
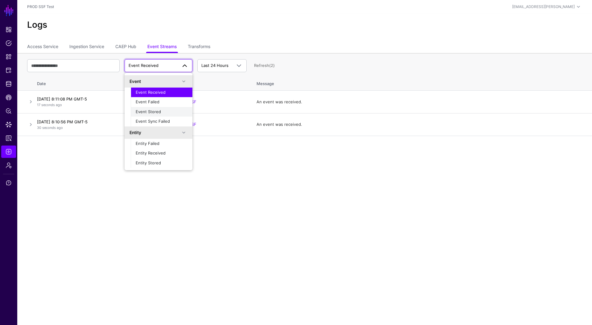
click at [159, 110] on span "Event Stored" at bounding box center [148, 111] width 25 height 5
